Goal: Information Seeking & Learning: Learn about a topic

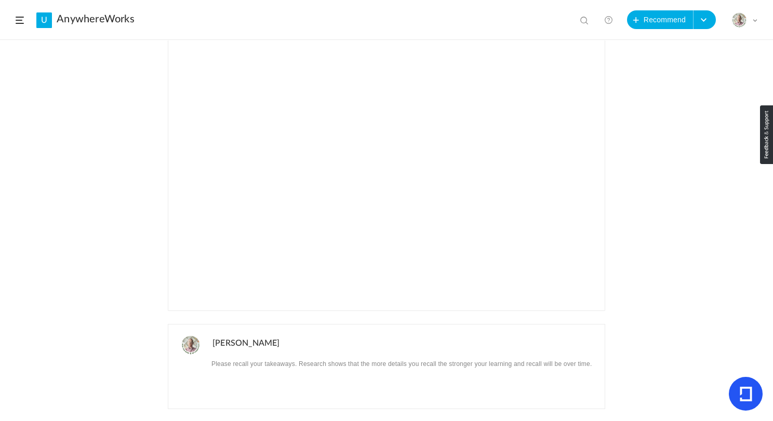
scroll to position [246, 0]
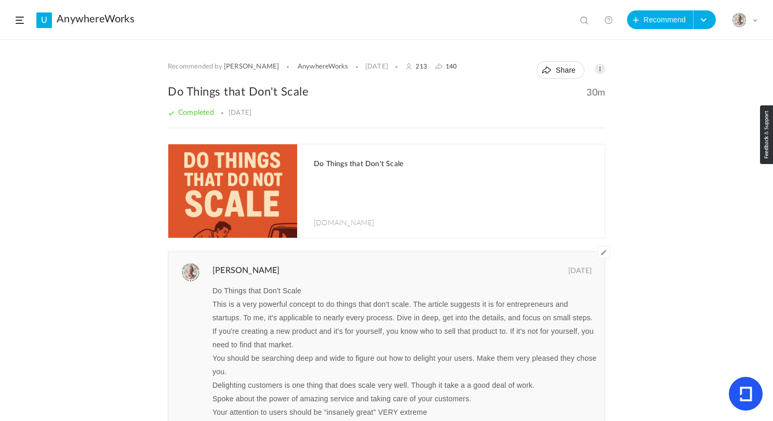
click at [353, 165] on h1 "Do Things that Don't Scale" at bounding box center [454, 164] width 280 height 9
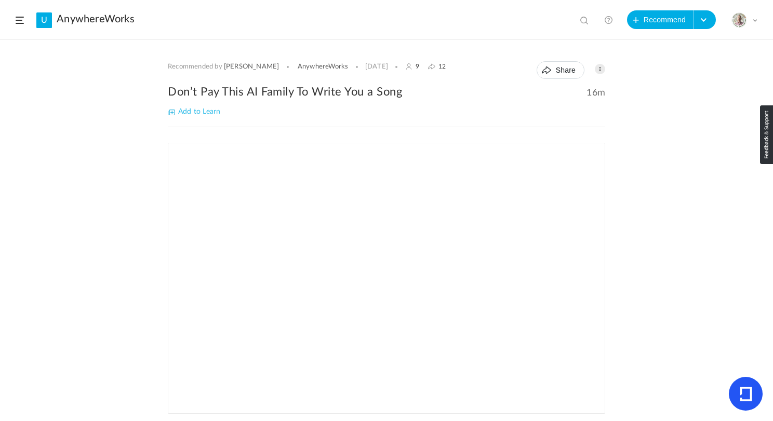
scroll to position [246, 0]
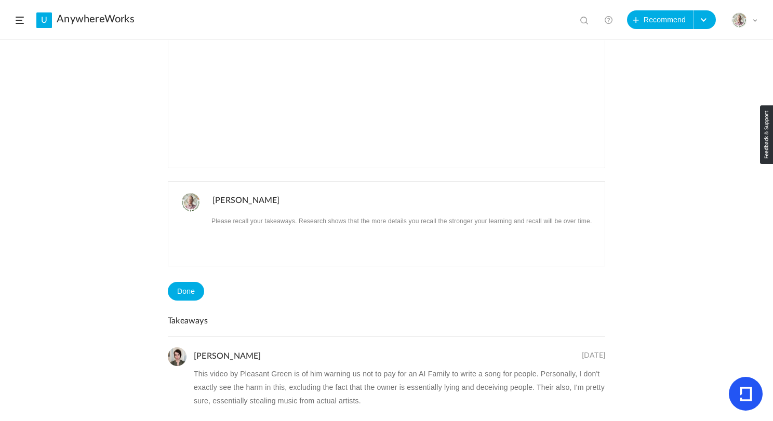
click at [583, 16] on div at bounding box center [580, 18] width 16 height 17
click at [585, 16] on span at bounding box center [585, 21] width 10 height 10
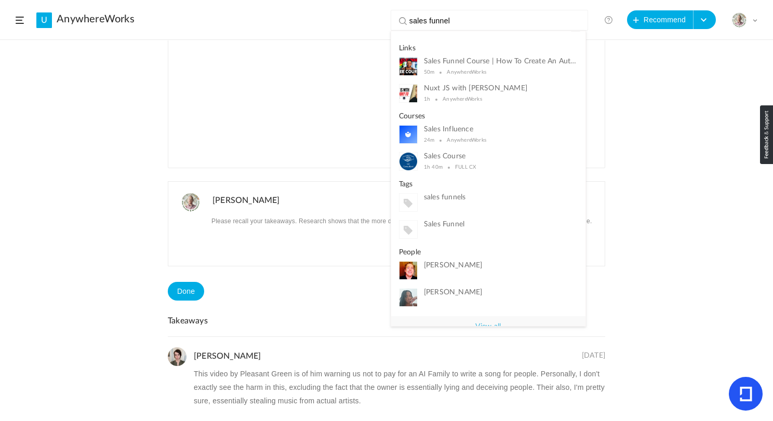
type input "sales funnel"
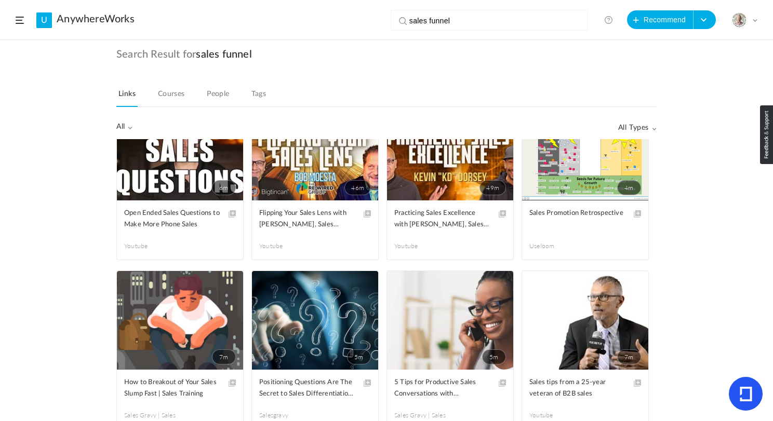
scroll to position [1731, 0]
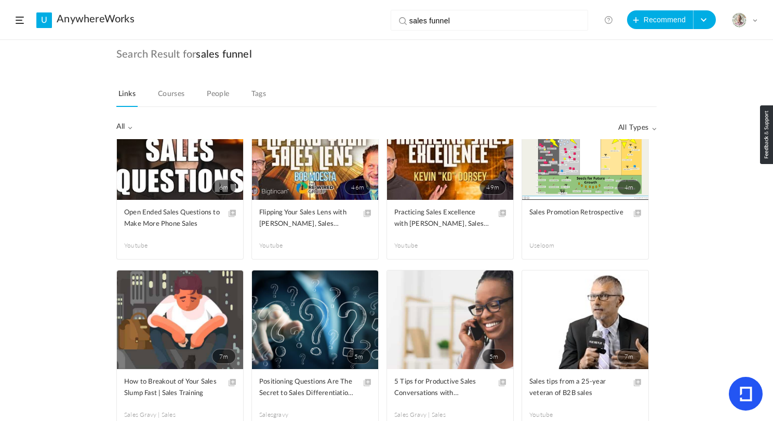
click at [422, 20] on input "sales funnel" at bounding box center [491, 20] width 165 height 21
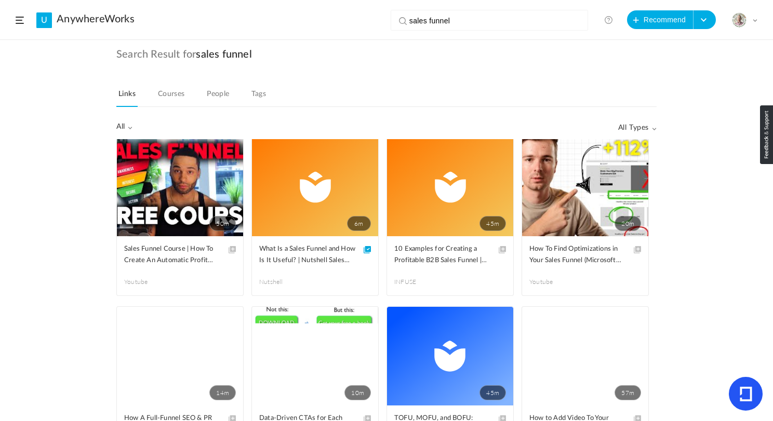
scroll to position [0, 0]
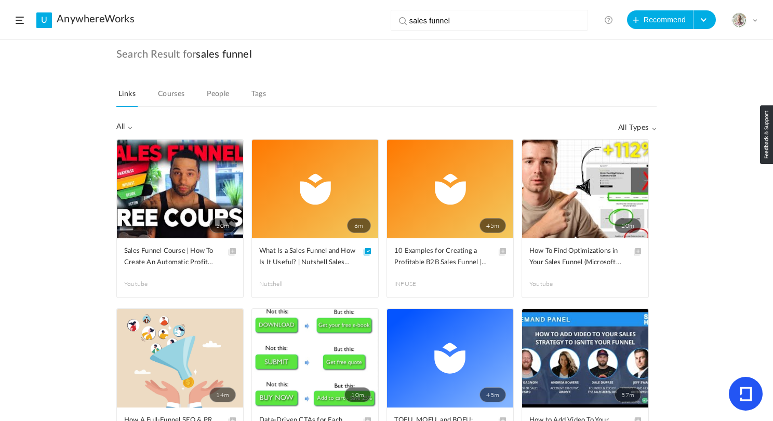
click at [480, 18] on input "sales funnel" at bounding box center [491, 20] width 165 height 21
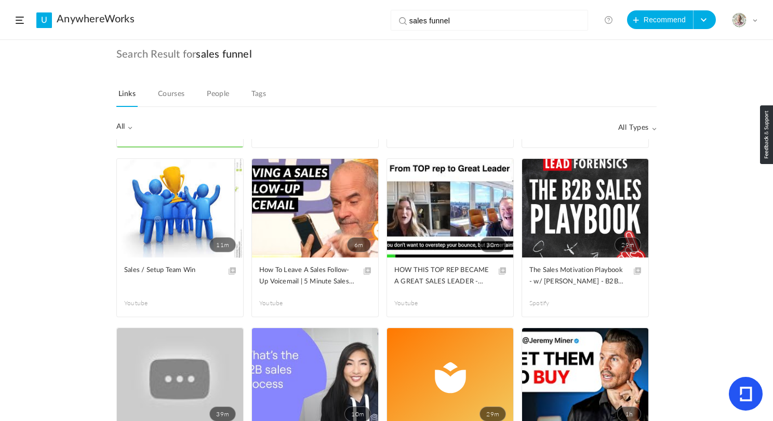
scroll to position [3971, 0]
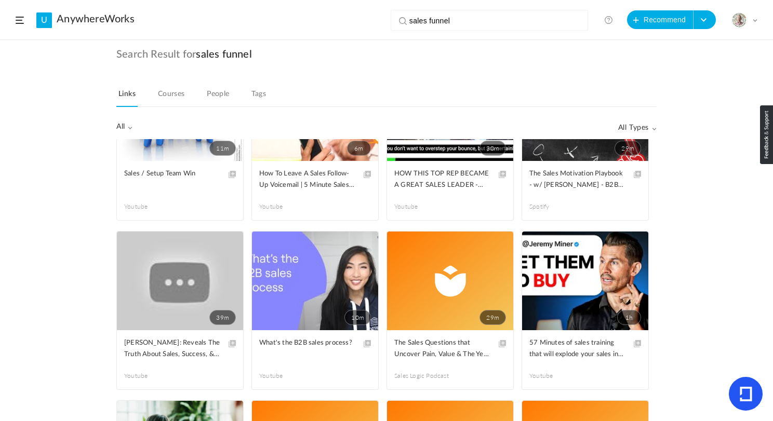
click at [52, 195] on div "50m Edit Delete Share Sales Funnel Course | How To Create An Automatic Profit M…" at bounding box center [386, 280] width 773 height 282
